Goal: Task Accomplishment & Management: Use online tool/utility

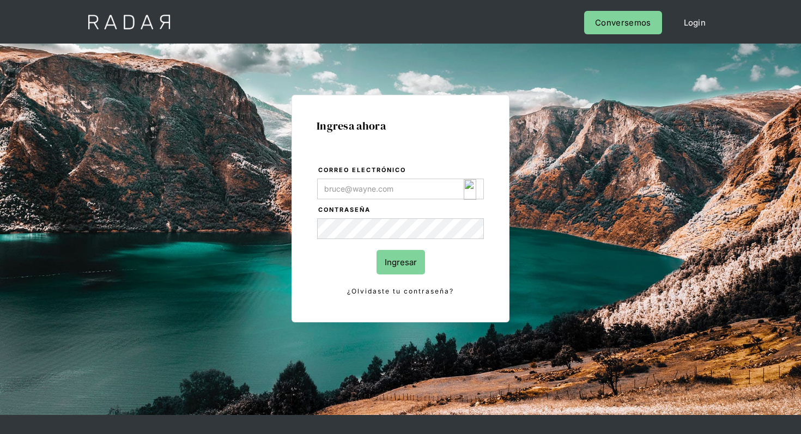
click at [470, 190] on img "Login Form" at bounding box center [470, 189] width 13 height 21
click at [470, 193] on img "Login Form" at bounding box center [470, 189] width 13 height 21
type input "[EMAIL_ADDRESS][DOMAIN_NAME]"
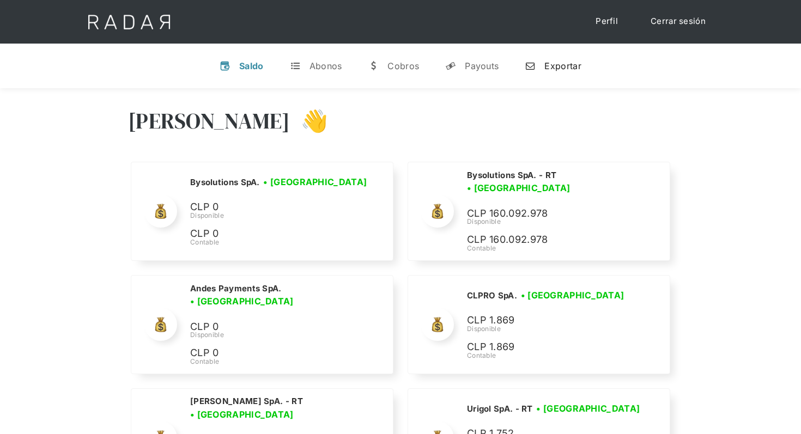
click at [571, 58] on link "n Exportar" at bounding box center [553, 66] width 74 height 28
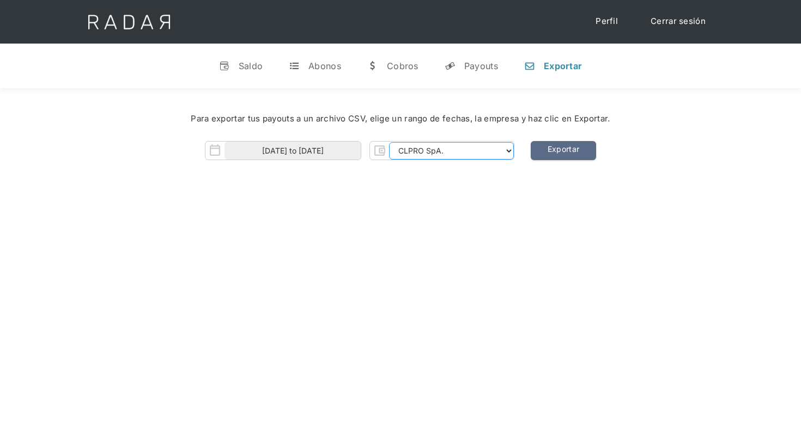
click at [474, 154] on select "CLPRO SpA. Coster SpA. Urigol SpA. Bysolutions SpA. Clmax SpA. Andes Payments S…" at bounding box center [451, 150] width 125 height 17
click at [500, 154] on select "CLPRO SpA. Coster SpA. Urigol SpA. Bysolutions SpA. Clmax SpA. Andes Payments S…" at bounding box center [451, 150] width 125 height 17
click at [390, 142] on select "CLPRO SpA. Coster SpA. Urigol SpA. Bysolutions SpA. Clmax SpA. Andes Payments S…" at bounding box center [451, 150] width 125 height 17
click at [568, 156] on link "Exportar" at bounding box center [563, 150] width 65 height 19
click at [495, 152] on select "CLPRO SpA. Coster SpA. Urigol SpA. Bysolutions SpA. Clmax SpA. Andes Payments S…" at bounding box center [451, 150] width 125 height 17
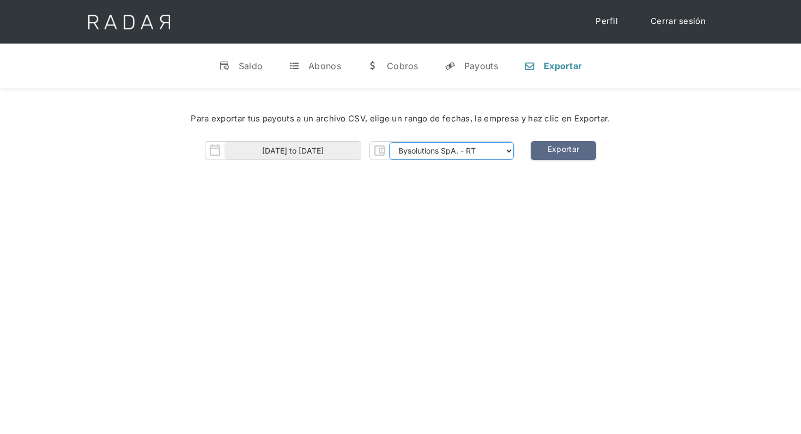
select select "clmax-rt"
click at [390, 142] on select "CLPRO SpA. Coster SpA. Urigol SpA. Bysolutions SpA. Clmax SpA. Andes Payments S…" at bounding box center [451, 150] width 125 height 17
click at [564, 144] on link "Exportar" at bounding box center [563, 150] width 65 height 19
